Goal: Communication & Community: Ask a question

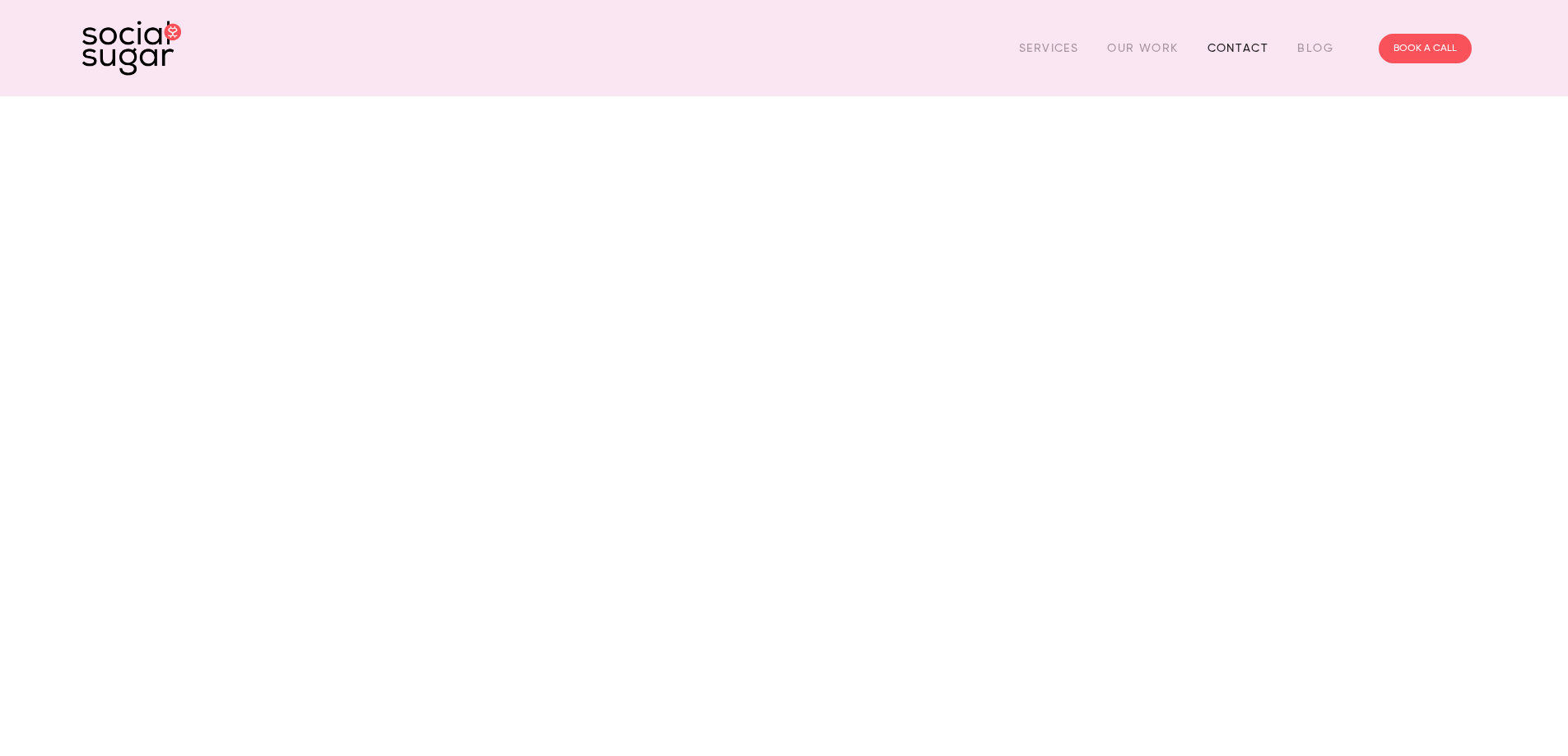
click at [1240, 47] on link "Contact" at bounding box center [1238, 48] width 61 height 25
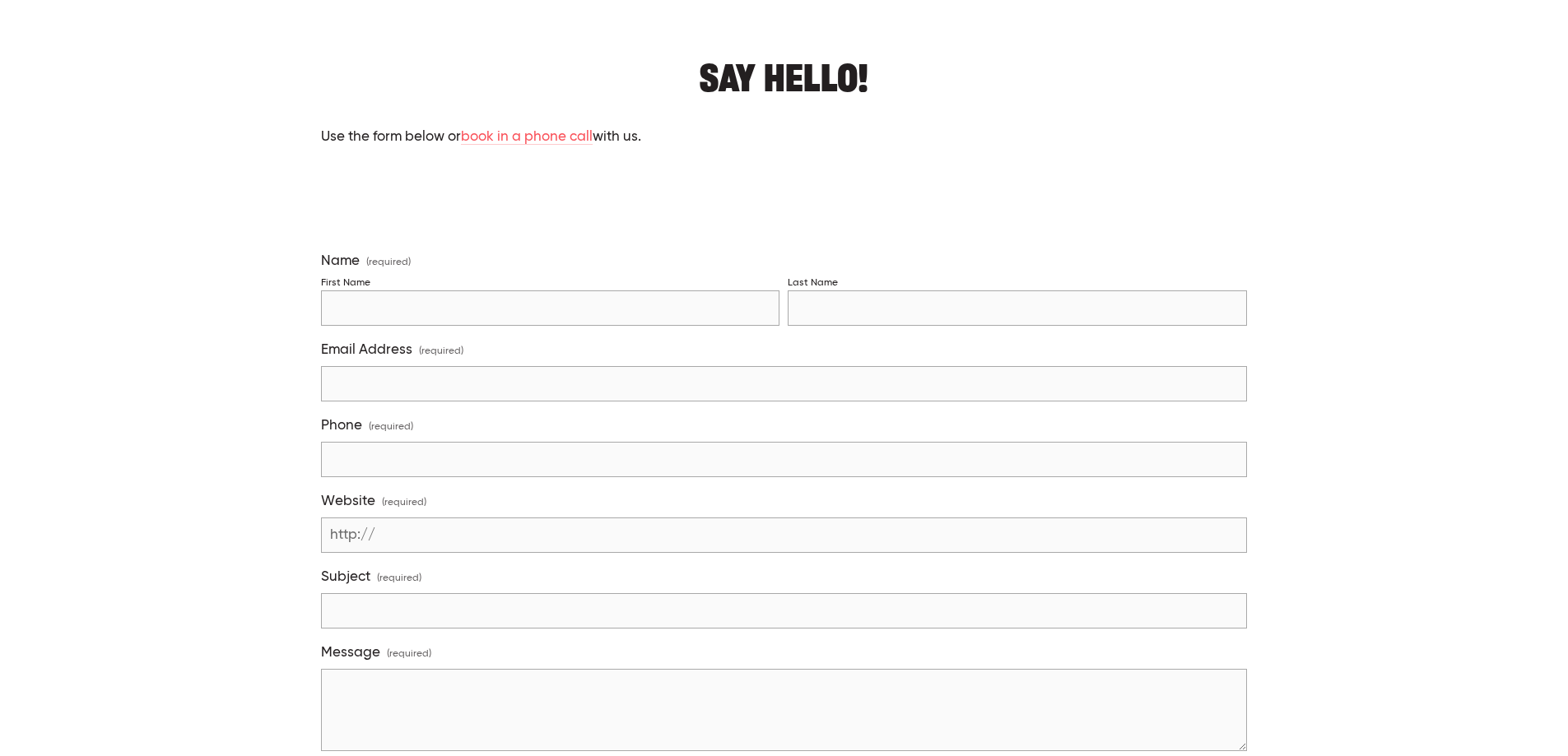
scroll to position [164, 0]
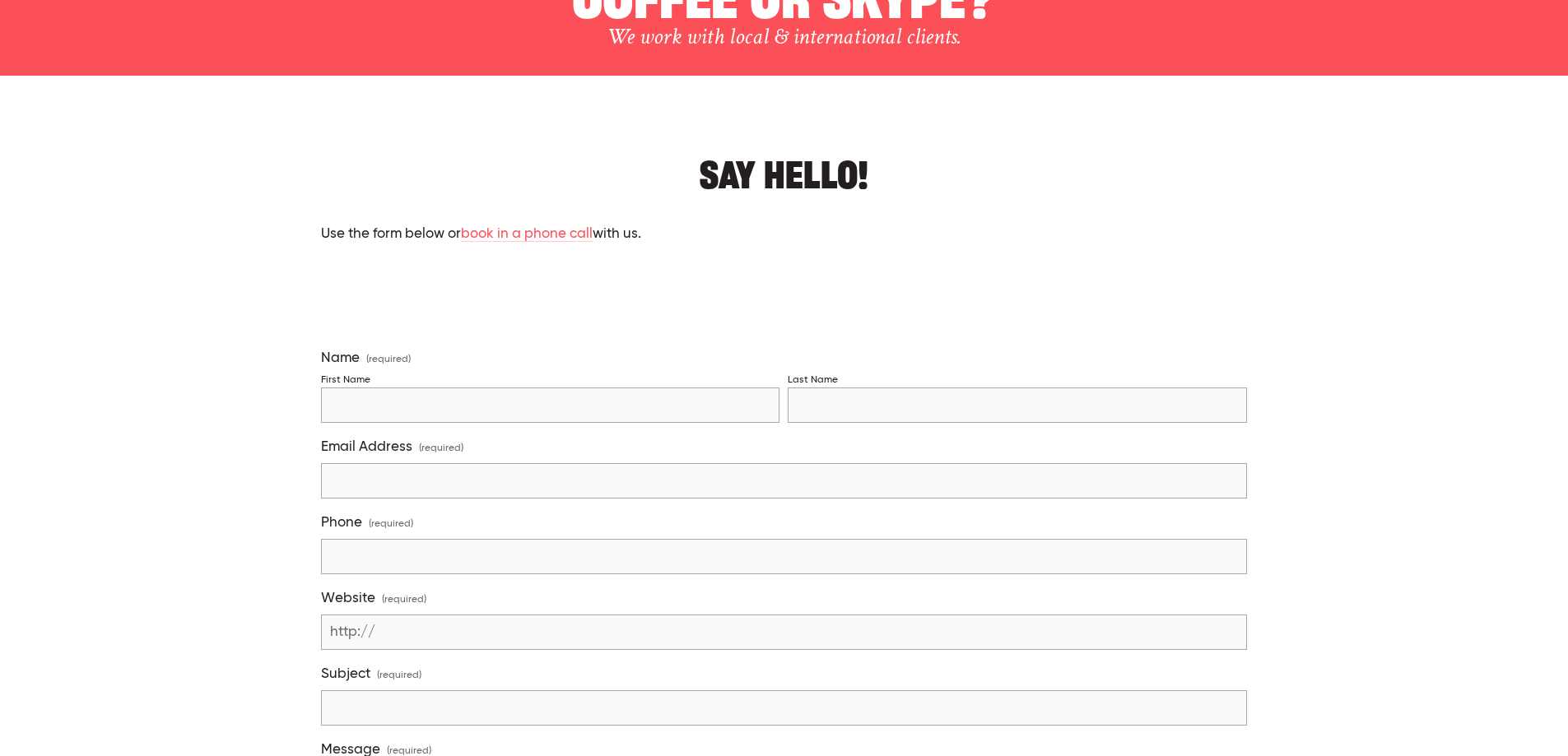
click at [363, 400] on input "First Name" at bounding box center [550, 405] width 459 height 35
type input "[PERSON_NAME]"
click at [436, 485] on input "Email Address (required)" at bounding box center [784, 481] width 926 height 35
type input "[EMAIL_ADDRESS][DOMAIN_NAME]"
type input "094425780"
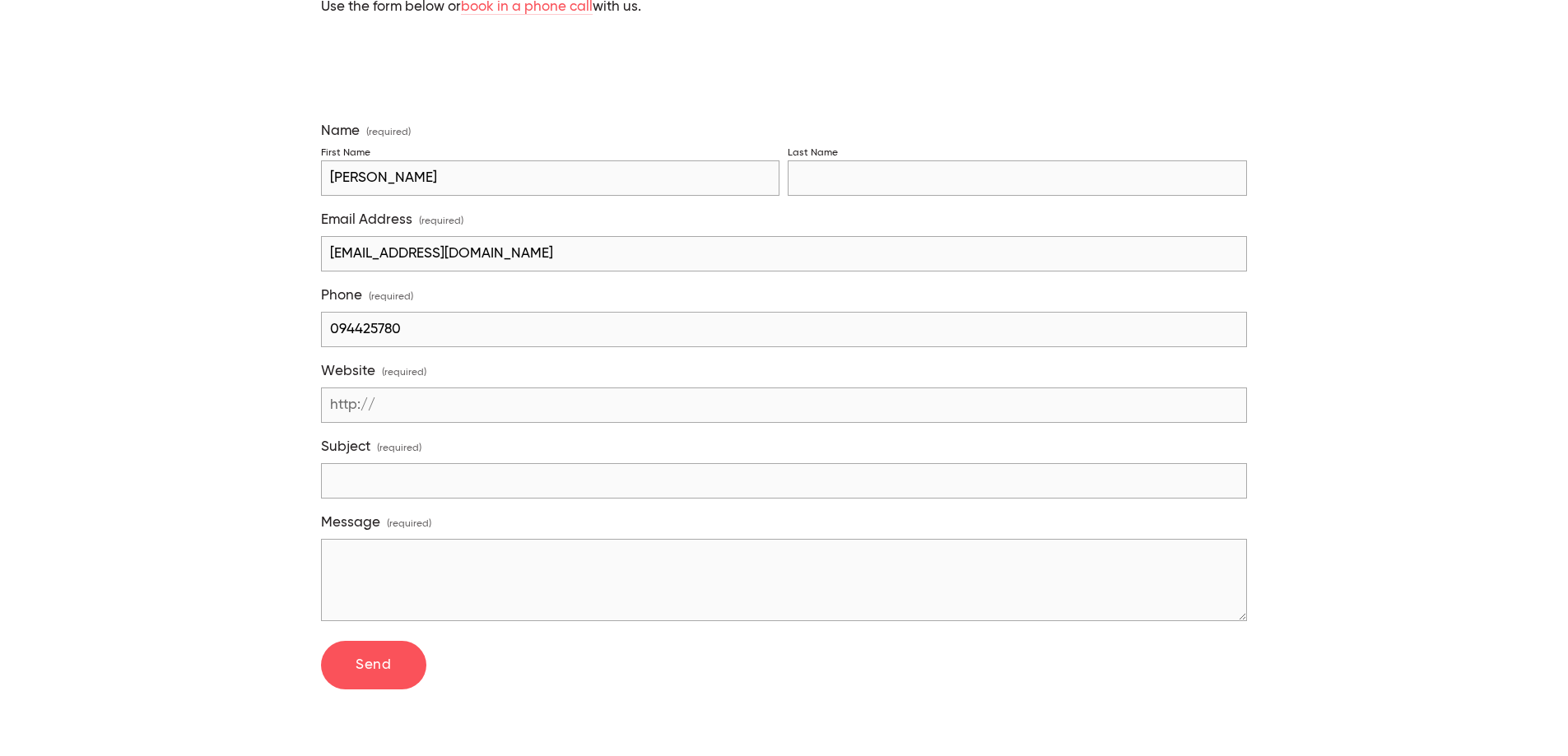
scroll to position [412, 0]
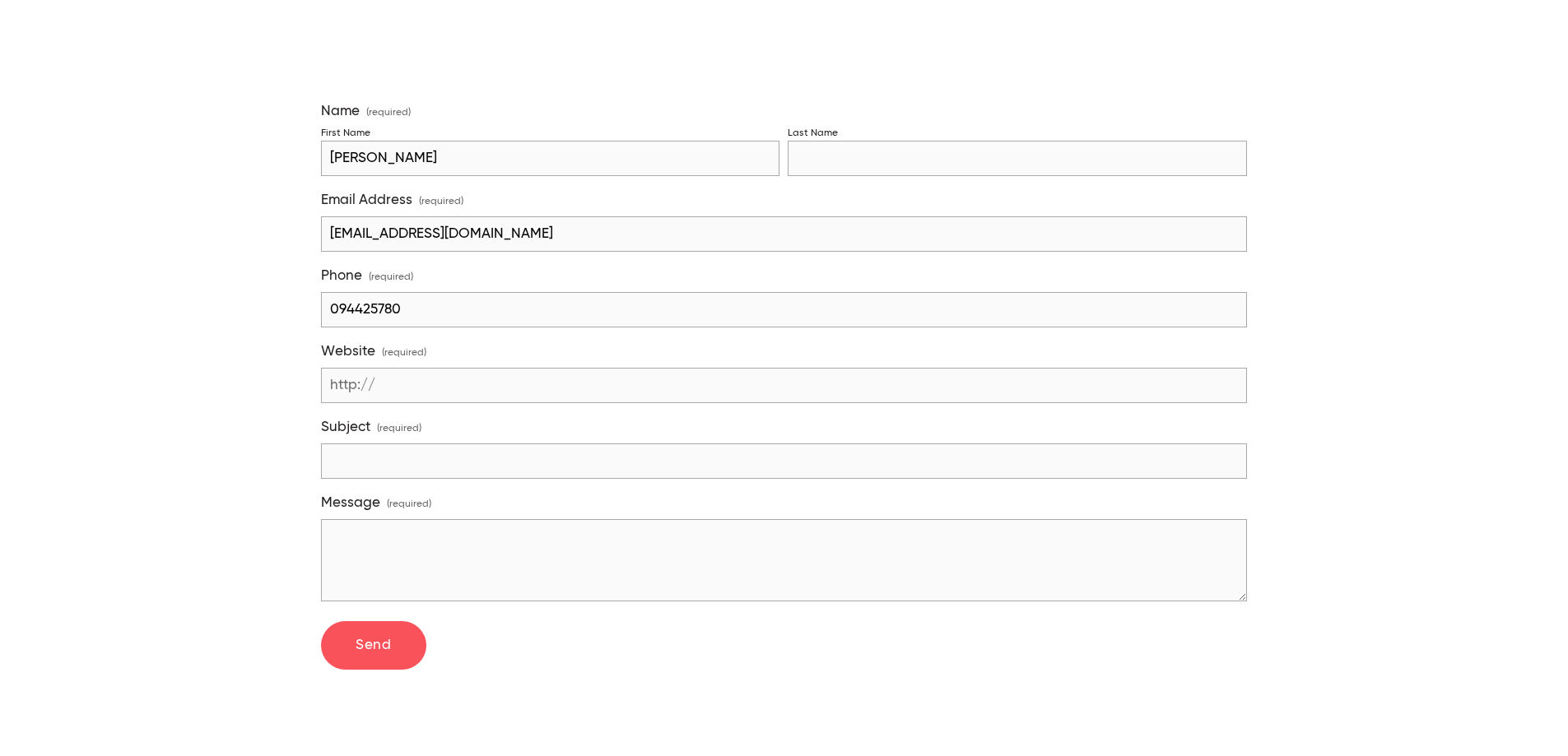
click at [371, 453] on input "Subject (required)" at bounding box center [784, 461] width 926 height 35
click at [370, 535] on textarea "Message (required)" at bounding box center [784, 560] width 926 height 82
paste textarea "[PERSON_NAME][EMAIL_ADDRESS][PERSON_NAME][DOMAIN_NAME]"
type textarea "[PERSON_NAME][EMAIL_ADDRESS][PERSON_NAME][DOMAIN_NAME]"
drag, startPoint x: 569, startPoint y: 530, endPoint x: 284, endPoint y: 530, distance: 285.0
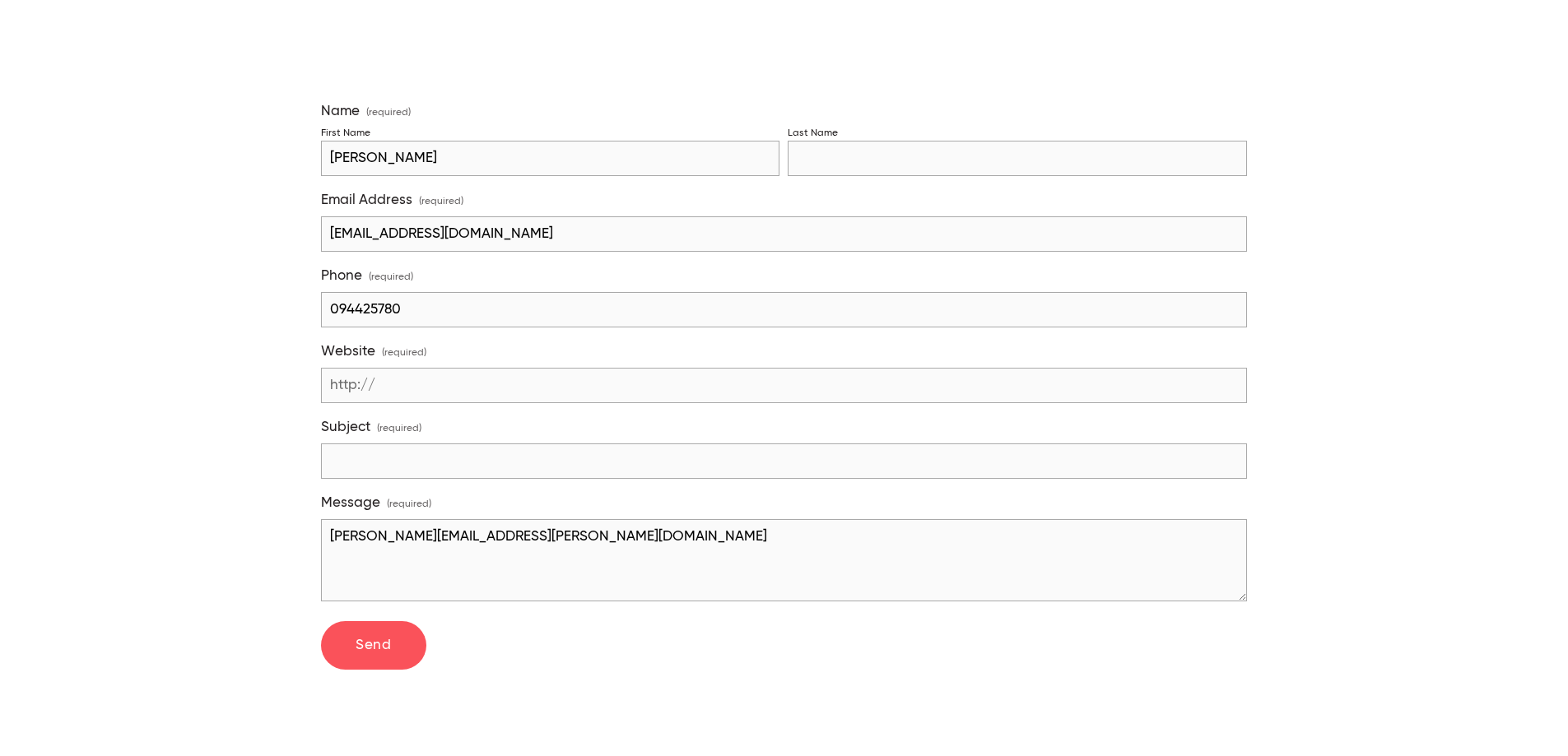
click at [284, 530] on div "Say hello! Use the form below or book in a phone call with us. Name (required) …" at bounding box center [784, 601] width 1432 height 1414
click at [344, 535] on textarea "Message (required)" at bounding box center [784, 560] width 926 height 82
paste textarea "Lorem ipsum D si ametcon ad elitse do Eiusm Temporincid, u labor etdolo Magna a…"
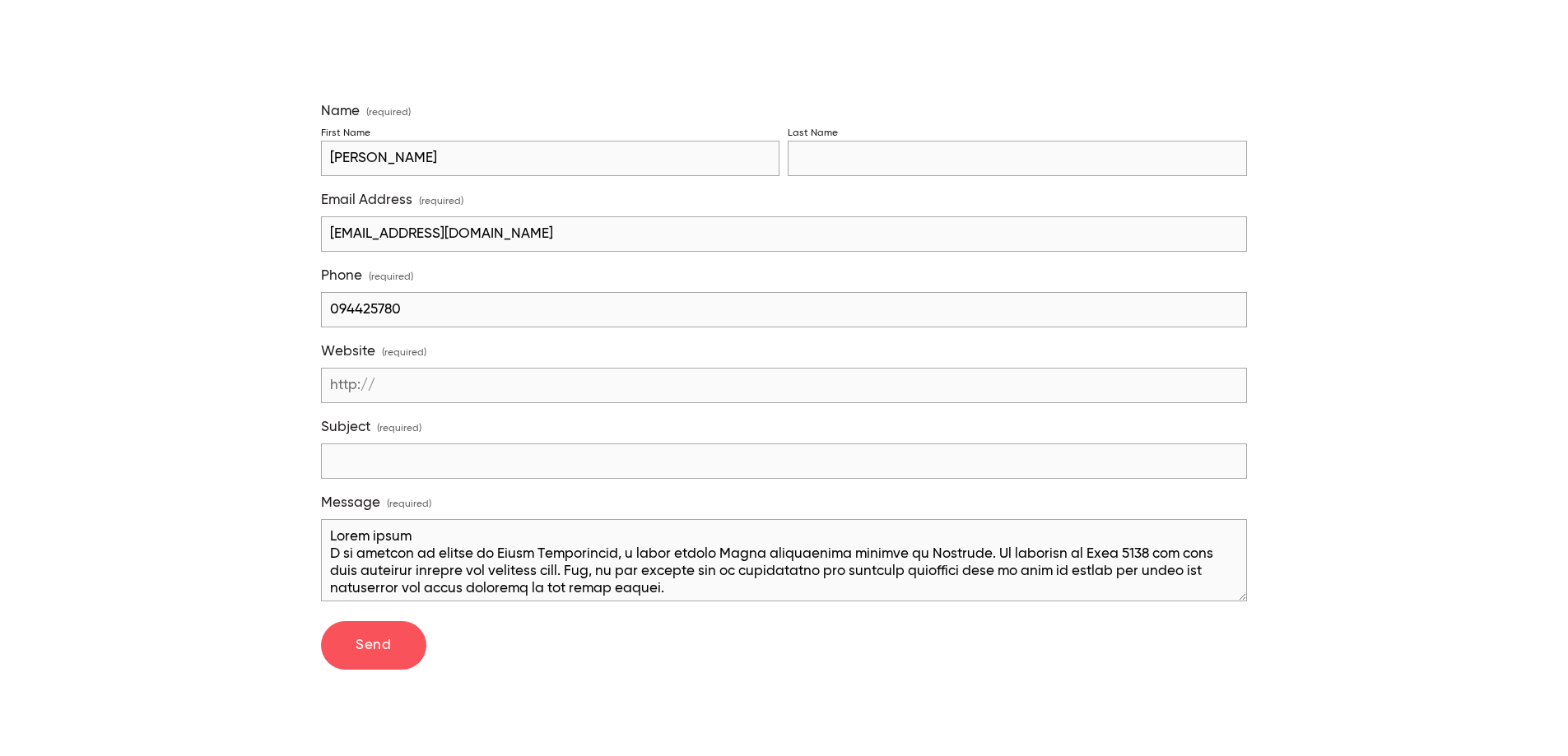
scroll to position [273, 0]
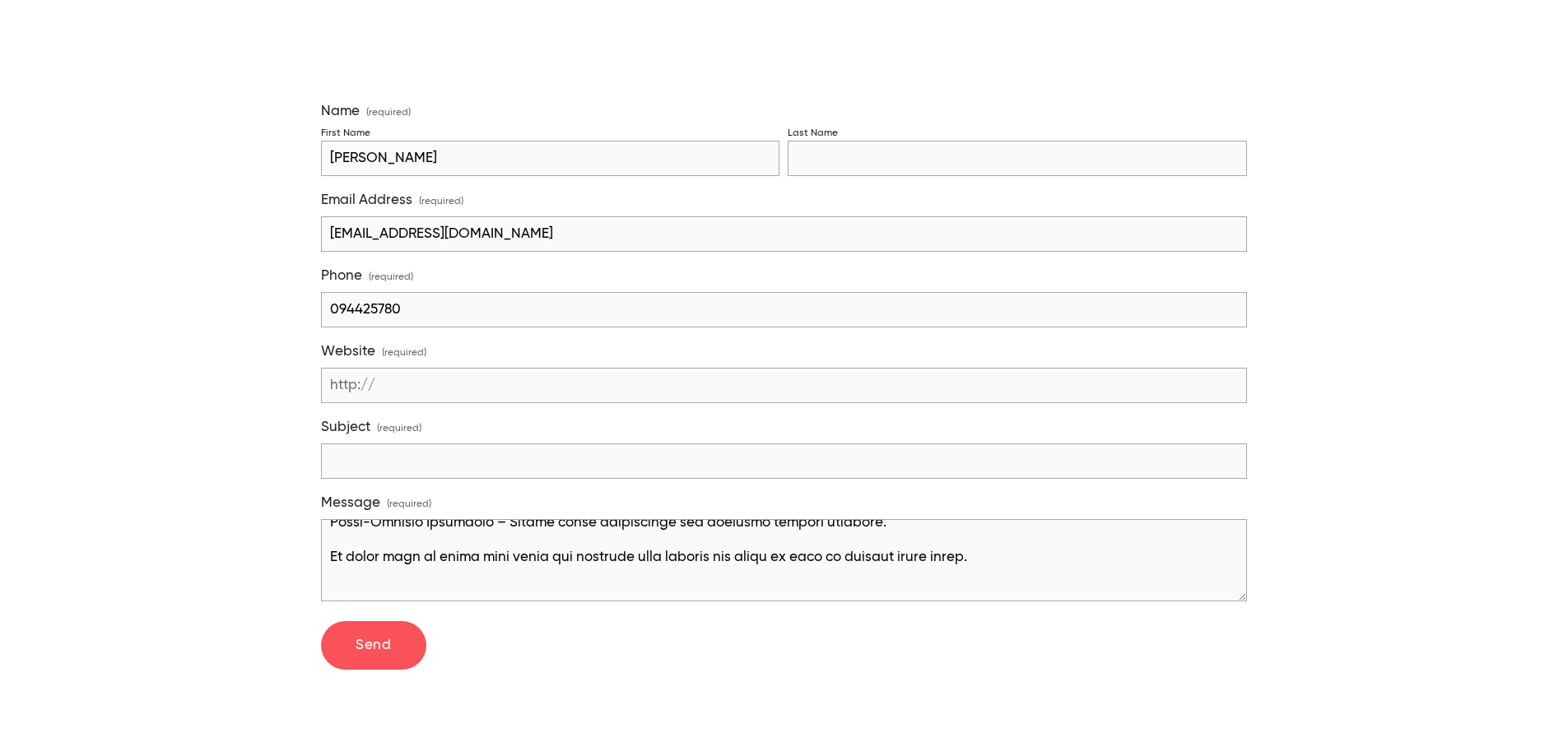
type textarea "Lorem ipsum D si ametcon ad elitse do Eiusm Temporincid, u labor etdolo Magna a…"
click at [373, 454] on input "Subject (required)" at bounding box center [784, 461] width 926 height 35
type input "Looking for a creation team in [GEOGRAPHIC_DATA]"
click at [363, 638] on span "Send" at bounding box center [373, 645] width 35 height 14
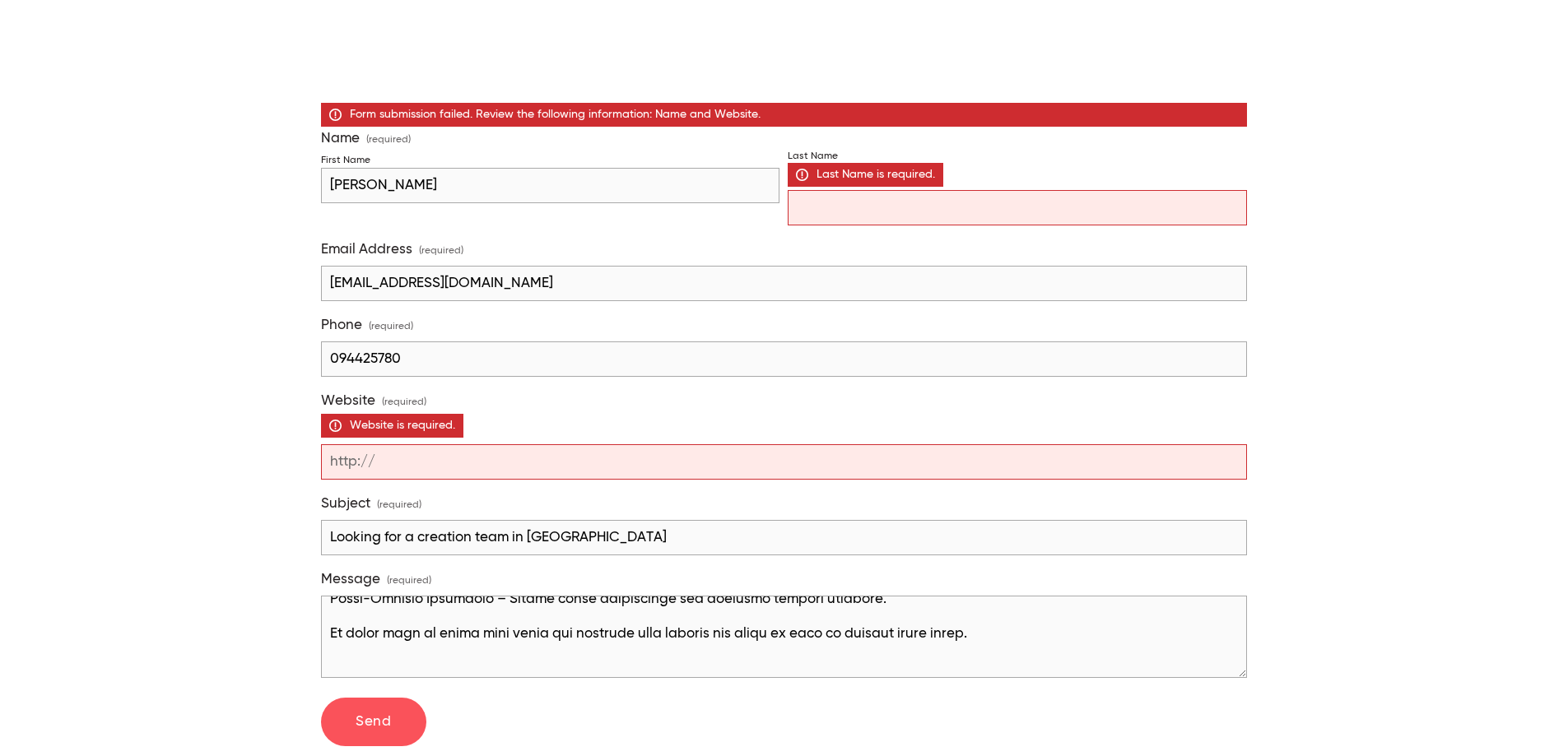
click at [840, 208] on input "Last Name Last Name is required." at bounding box center [1018, 208] width 459 height 35
type input "h"
type input "y"
type input "he"
click at [438, 453] on input "Website (required) Website is required." at bounding box center [784, 462] width 926 height 35
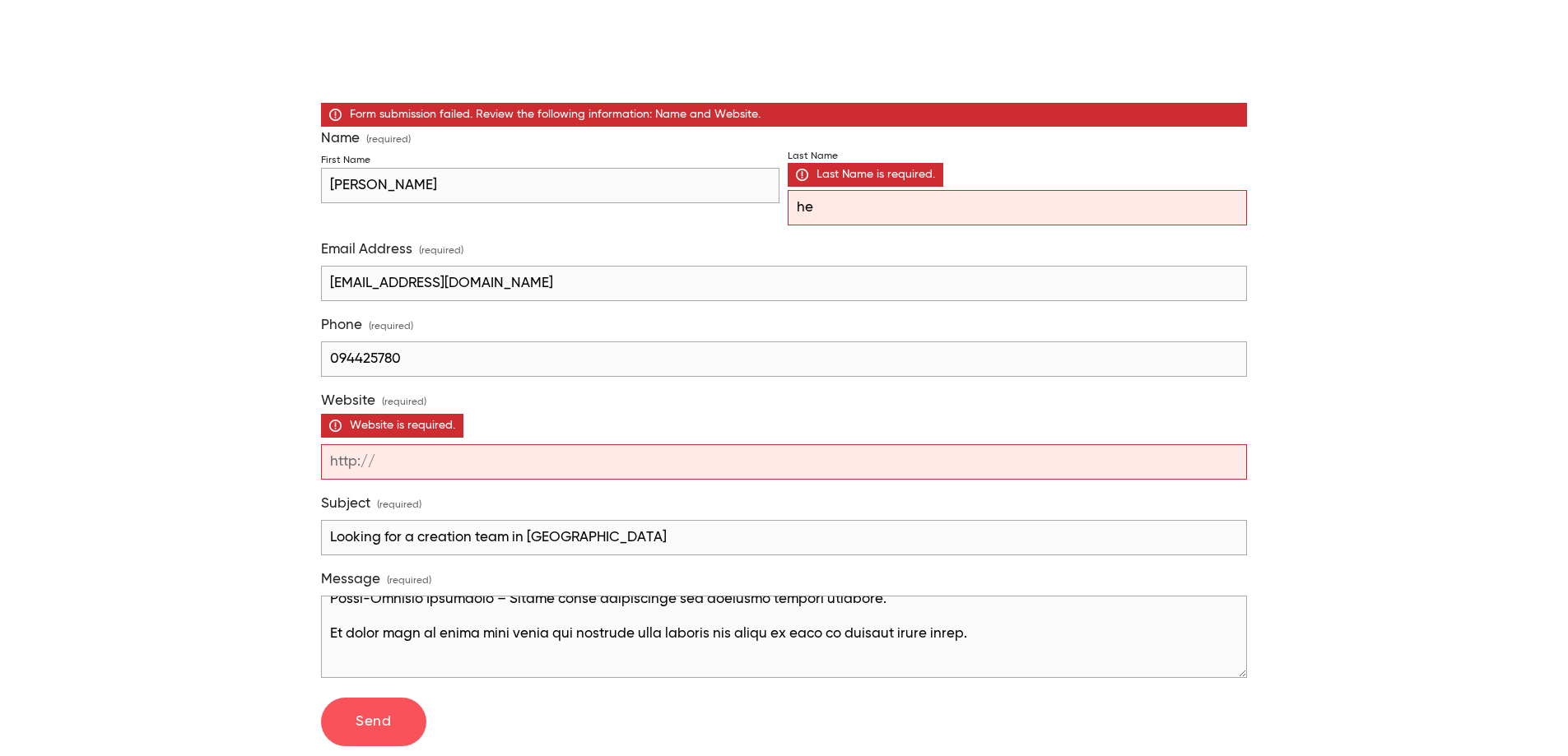
click at [424, 452] on input "Website (required) Website is required." at bounding box center [784, 462] width 926 height 35
paste input "[URL][DOMAIN_NAME]"
type input "[URL][DOMAIN_NAME]"
click at [373, 715] on span "Send" at bounding box center [373, 722] width 35 height 14
